Goal: Transaction & Acquisition: Purchase product/service

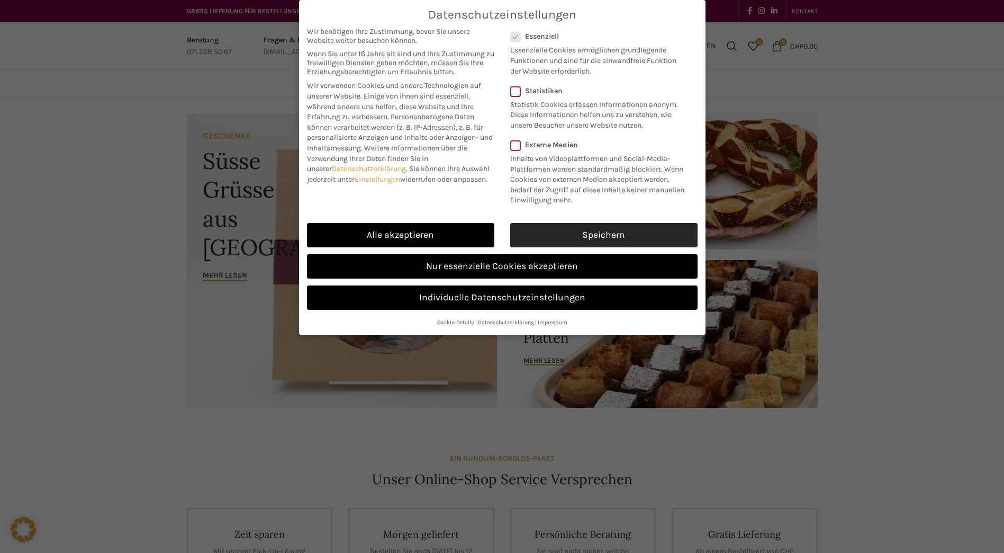
click at [596, 231] on link "Speichern" at bounding box center [603, 235] width 187 height 24
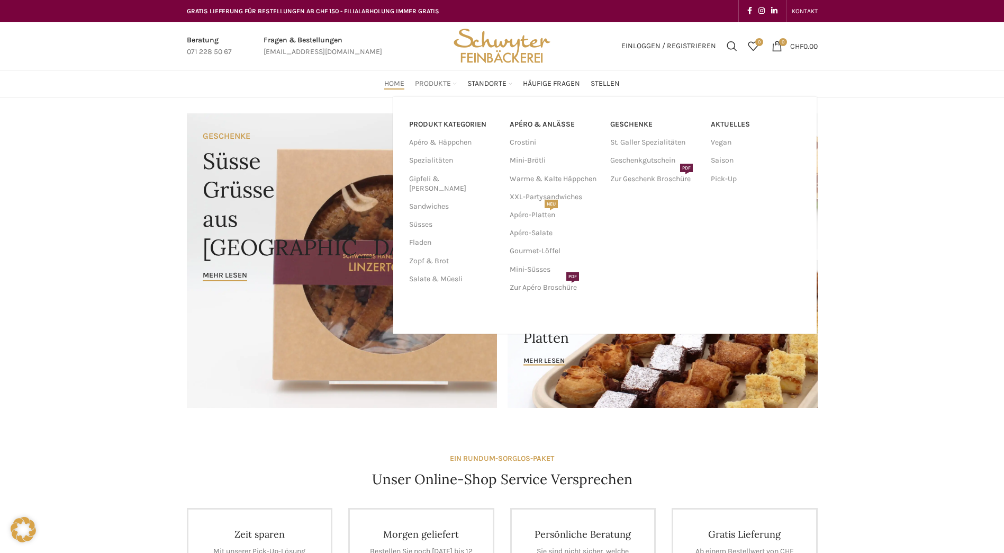
click at [441, 81] on span "Produkte" at bounding box center [433, 84] width 36 height 10
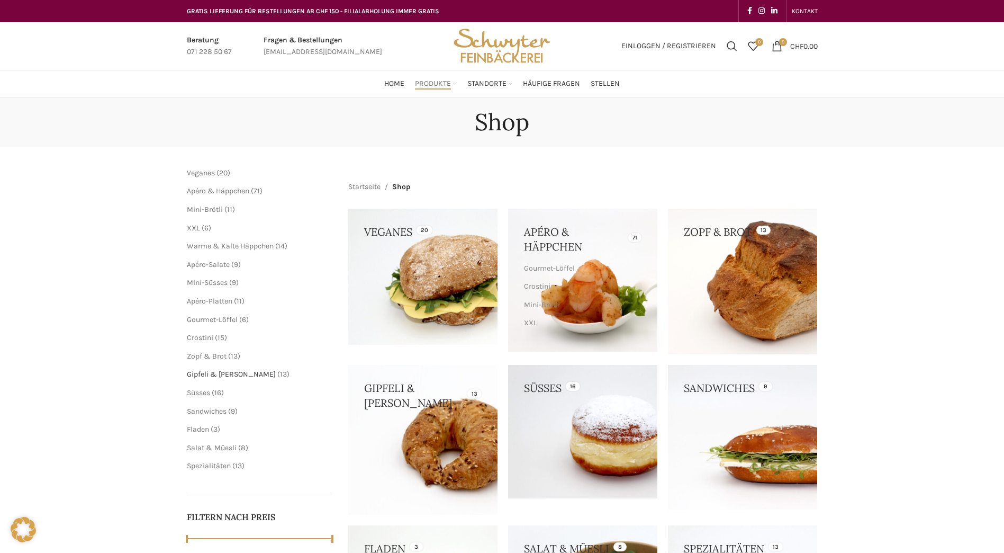
click at [198, 373] on span "Gipfeli & [PERSON_NAME]" at bounding box center [231, 374] width 89 height 9
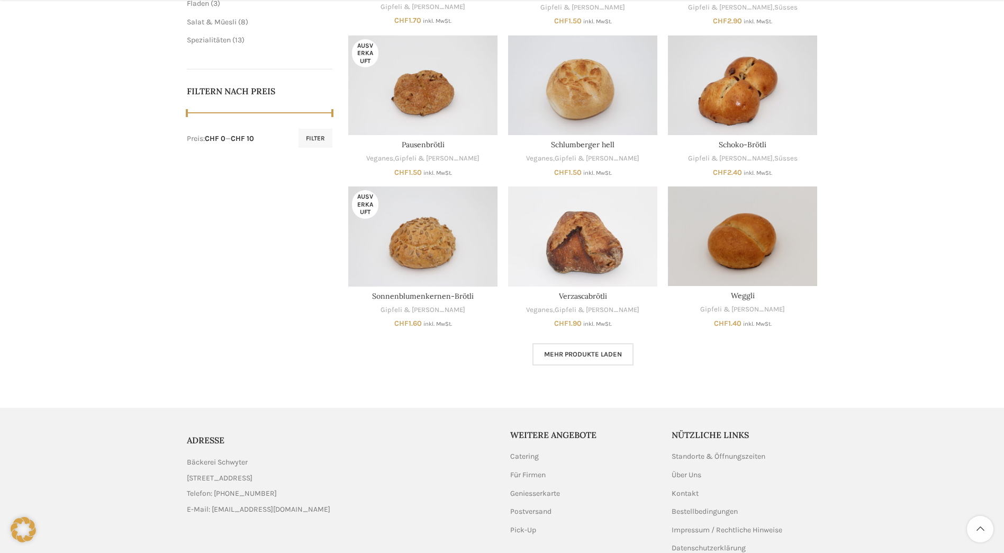
scroll to position [477, 0]
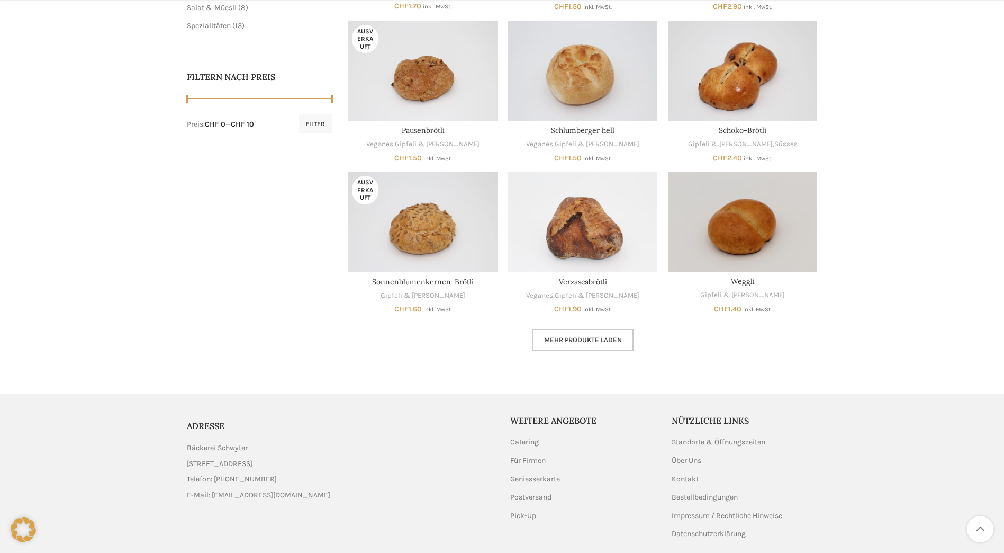
click at [603, 345] on link "Mehr Produkte laden" at bounding box center [583, 340] width 101 height 22
